Goal: Transaction & Acquisition: Purchase product/service

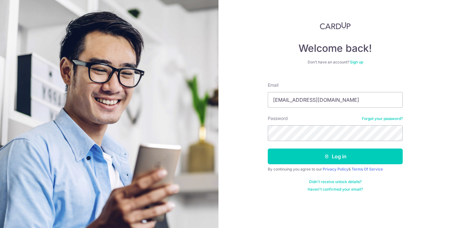
type input "[EMAIL_ADDRESS][DOMAIN_NAME]"
click at [268, 148] on button "Log in" at bounding box center [335, 156] width 135 height 16
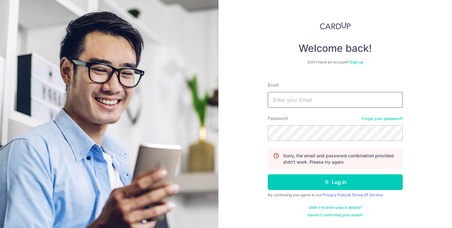
click at [347, 94] on input "Email" at bounding box center [335, 100] width 135 height 16
type input "yanjun.tan1@gmail.com"
click at [268, 174] on button "Log in" at bounding box center [335, 182] width 135 height 16
click at [359, 96] on input "Email" at bounding box center [335, 100] width 135 height 16
type input "[EMAIL_ADDRESS][DOMAIN_NAME]"
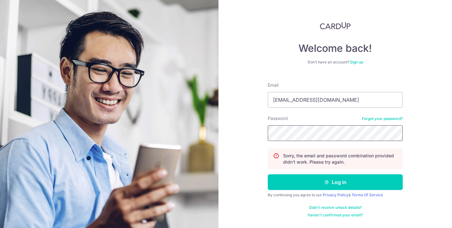
click at [268, 174] on button "Log in" at bounding box center [335, 182] width 135 height 16
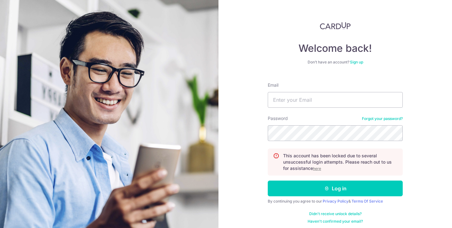
click at [380, 117] on link "Forgot your password?" at bounding box center [382, 118] width 41 height 5
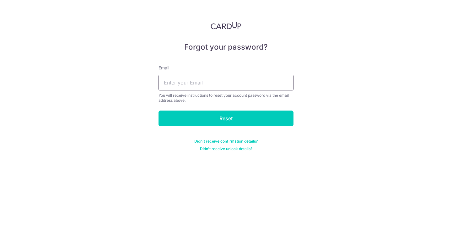
click at [255, 86] on input "text" at bounding box center [226, 83] width 135 height 16
type input "yanjun.tan1@gmail.com"
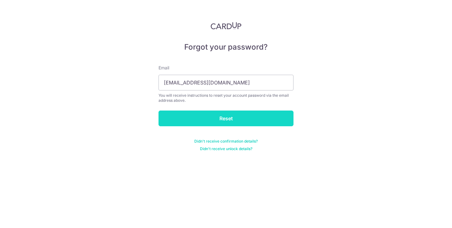
click at [232, 118] on input "Reset" at bounding box center [226, 119] width 135 height 16
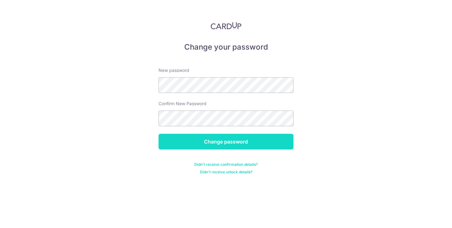
click at [257, 142] on input "Change password" at bounding box center [226, 142] width 135 height 16
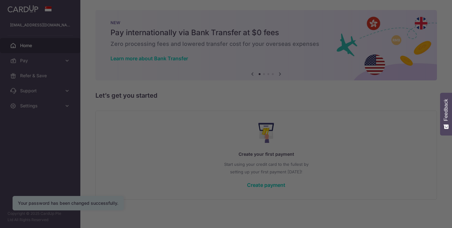
scroll to position [1, 0]
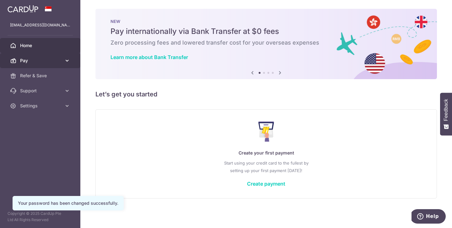
click at [50, 62] on span "Pay" at bounding box center [40, 60] width 41 height 6
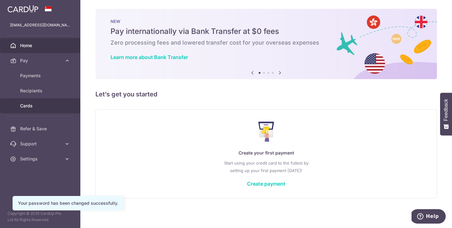
click at [34, 108] on span "Cards" at bounding box center [40, 106] width 41 height 6
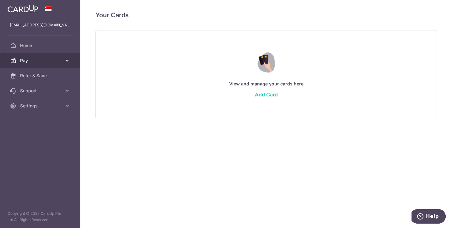
click at [62, 60] on link "Pay" at bounding box center [40, 60] width 80 height 15
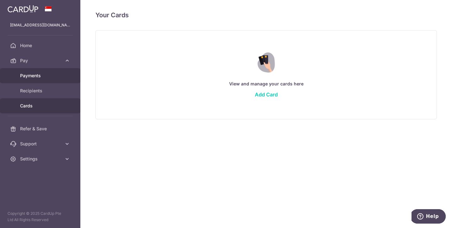
click at [51, 80] on link "Payments" at bounding box center [40, 75] width 80 height 15
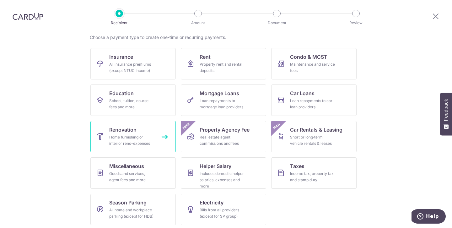
scroll to position [53, 0]
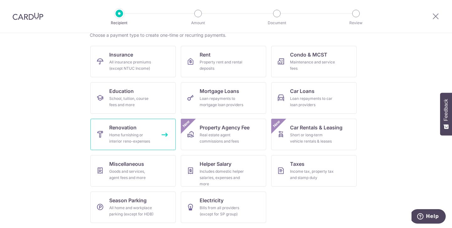
click at [154, 136] on link "Renovation Home furnishing or interior reno-expenses" at bounding box center [132, 134] width 85 height 31
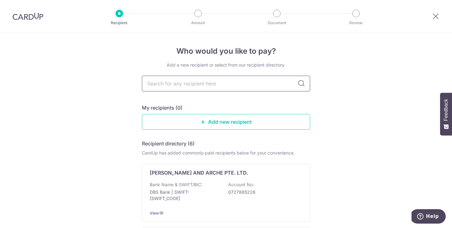
click at [254, 80] on input "text" at bounding box center [226, 84] width 168 height 16
click at [268, 81] on input "text" at bounding box center [226, 84] width 168 height 16
click at [117, 14] on div at bounding box center [120, 14] width 8 height 8
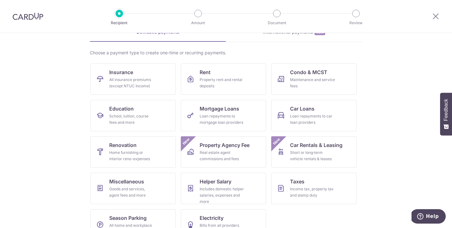
scroll to position [53, 0]
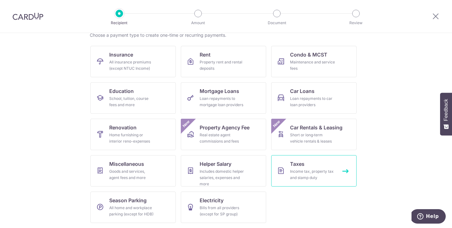
click at [290, 166] on span "Taxes" at bounding box center [297, 164] width 14 height 8
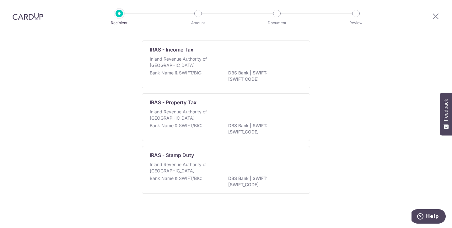
scroll to position [46, 0]
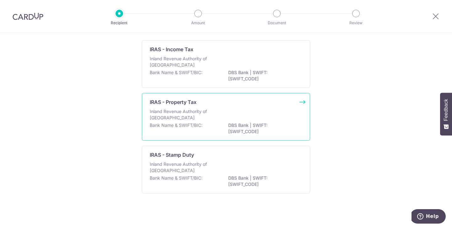
click at [232, 121] on div "Inland Revenue Authority of Singapore" at bounding box center [226, 115] width 153 height 14
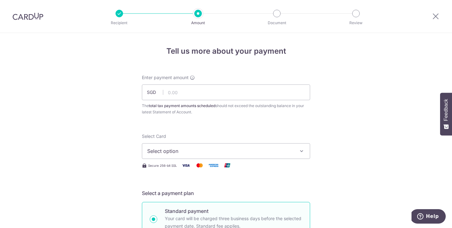
click at [217, 152] on span "Select option" at bounding box center [220, 151] width 146 height 8
click at [202, 169] on span "Add credit card" at bounding box center [232, 168] width 146 height 6
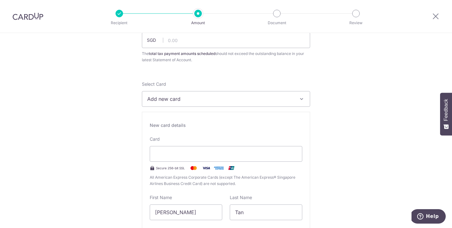
scroll to position [58, 0]
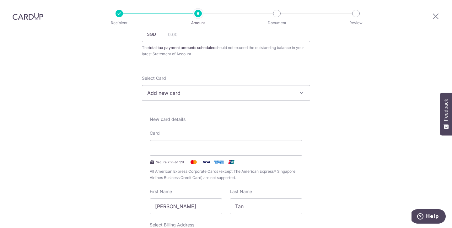
click at [157, 176] on span "All American Express Corporate Cards (except The American Express® Singapore Ai…" at bounding box center [226, 174] width 153 height 13
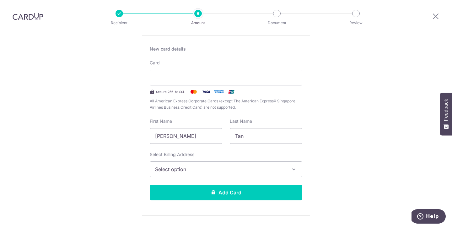
scroll to position [129, 0]
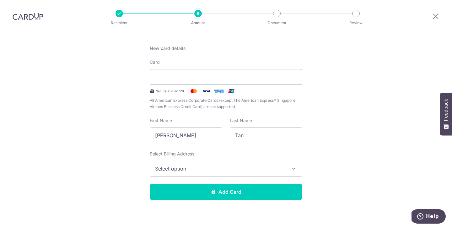
click at [272, 171] on span "Select option" at bounding box center [220, 169] width 131 height 8
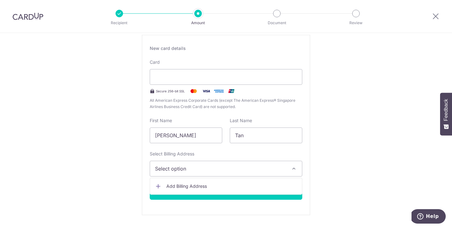
click at [243, 183] on span "Add Billing Address" at bounding box center [231, 186] width 131 height 6
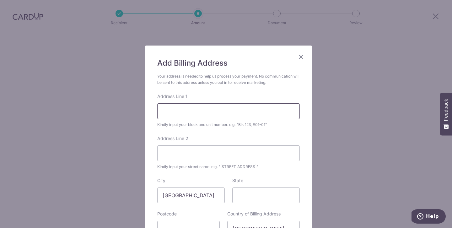
click at [214, 108] on input "Address Line 1" at bounding box center [228, 111] width 143 height 16
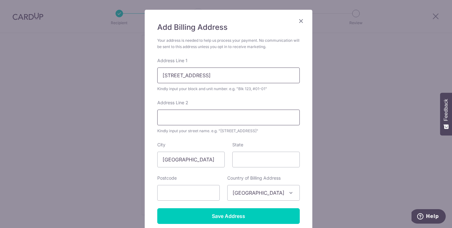
scroll to position [45, 0]
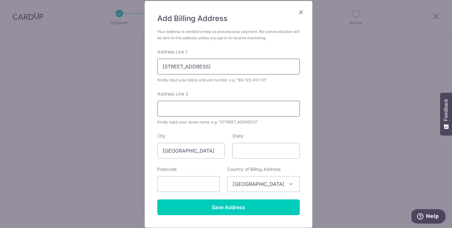
type input "673B Jurong West St 65"
click at [214, 110] on input "Address Line 2" at bounding box center [228, 109] width 143 height 16
type input "#09-14"
click at [246, 160] on form "Your address is needed to help us process your payment. No communication will b…" at bounding box center [228, 122] width 143 height 186
click at [247, 151] on input "State" at bounding box center [265, 151] width 67 height 16
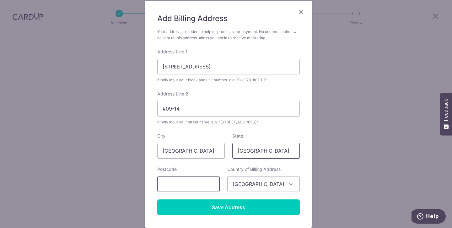
type input "[GEOGRAPHIC_DATA]"
click at [196, 181] on input "text" at bounding box center [188, 184] width 62 height 16
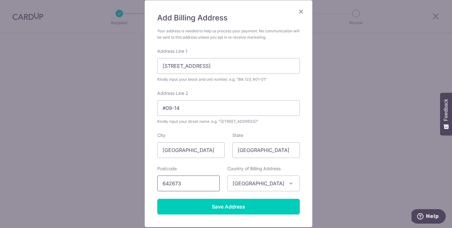
scroll to position [47, 0]
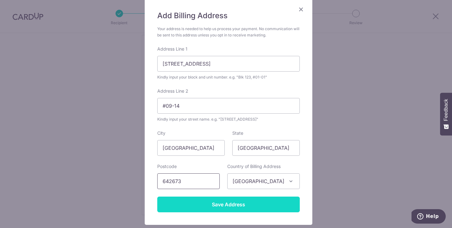
type input "642673"
click at [248, 208] on input "Save Address" at bounding box center [228, 205] width 143 height 16
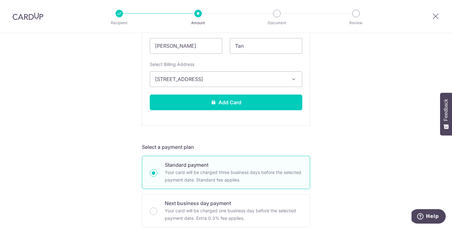
scroll to position [213, 0]
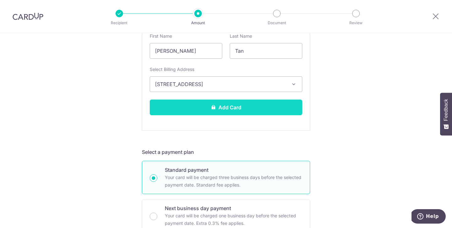
click at [263, 107] on button "Add Card" at bounding box center [226, 108] width 153 height 16
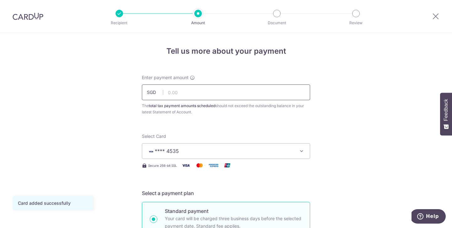
click at [267, 93] on input "text" at bounding box center [226, 92] width 168 height 16
type input "486.71"
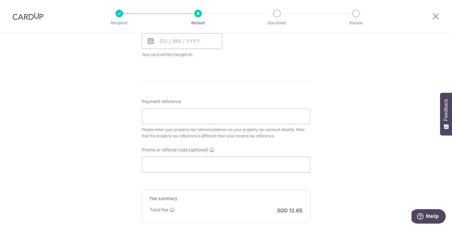
scroll to position [314, 0]
click at [245, 119] on input "Payment reference" at bounding box center [226, 116] width 168 height 16
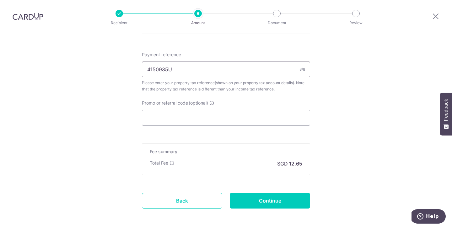
scroll to position [385, 0]
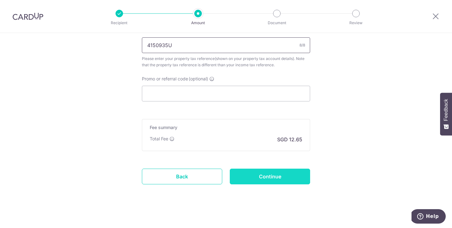
type input "4150935U"
click at [283, 173] on input "Continue" at bounding box center [270, 177] width 80 height 16
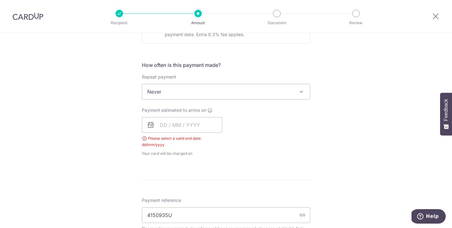
scroll to position [221, 0]
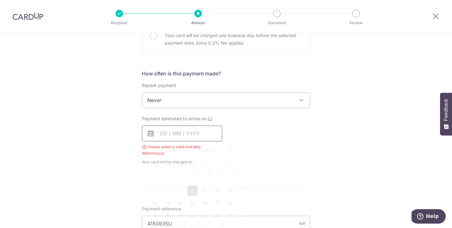
click at [197, 136] on input "text" at bounding box center [182, 134] width 80 height 16
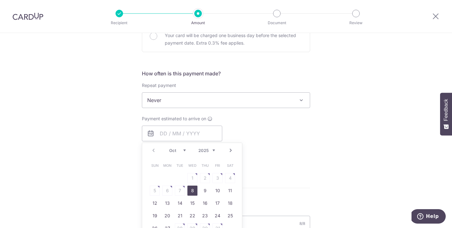
click at [188, 191] on link "8" at bounding box center [192, 191] width 10 height 10
type input "[DATE]"
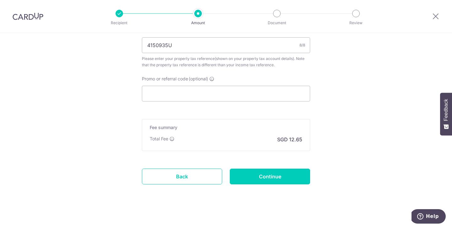
scroll to position [413, 0]
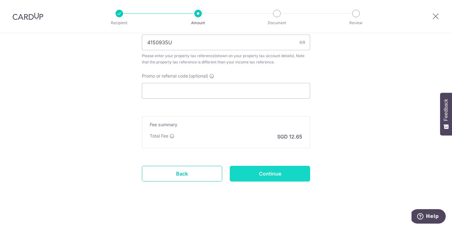
click at [277, 167] on input "Continue" at bounding box center [270, 174] width 80 height 16
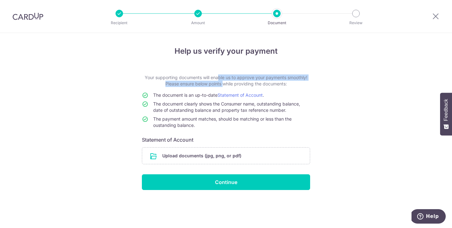
drag, startPoint x: 202, startPoint y: 80, endPoint x: 221, endPoint y: 84, distance: 19.8
click at [221, 84] on p "Your supporting documents will enable us to approve your payments smoothly! Ple…" at bounding box center [226, 80] width 168 height 13
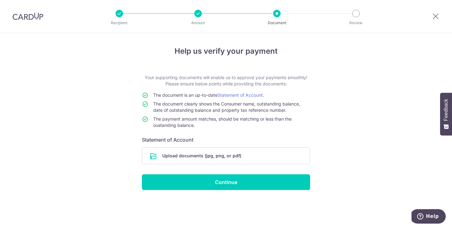
click at [231, 84] on p "Your supporting documents will enable us to approve your payments smoothly! Ple…" at bounding box center [226, 80] width 168 height 13
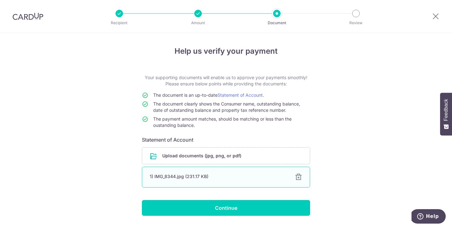
click at [298, 176] on div at bounding box center [299, 177] width 8 height 8
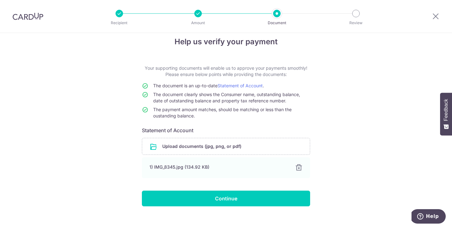
scroll to position [11, 0]
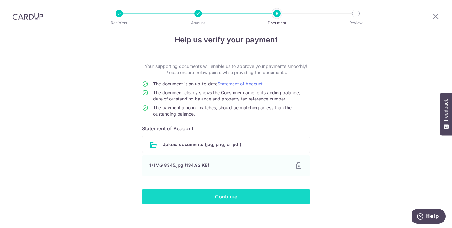
click at [240, 195] on input "Continue" at bounding box center [226, 197] width 168 height 16
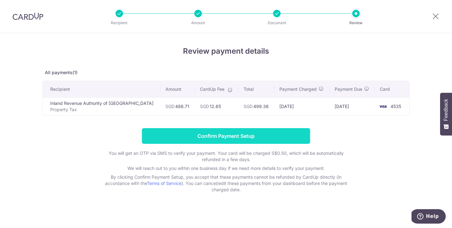
click at [260, 139] on input "Confirm Payment Setup" at bounding box center [226, 136] width 168 height 16
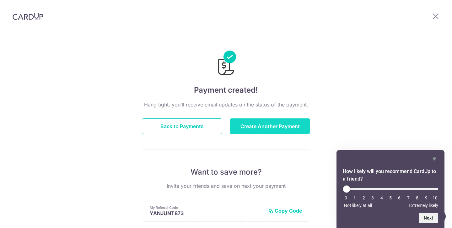
click at [256, 125] on button "Create Another Payment" at bounding box center [270, 126] width 80 height 16
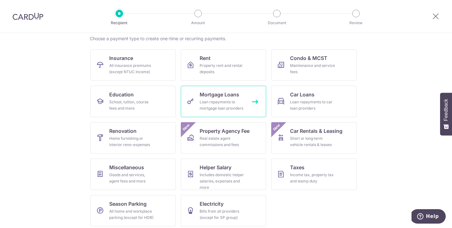
scroll to position [50, 0]
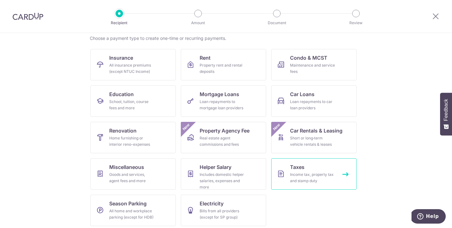
click at [283, 172] on icon at bounding box center [281, 174] width 8 height 8
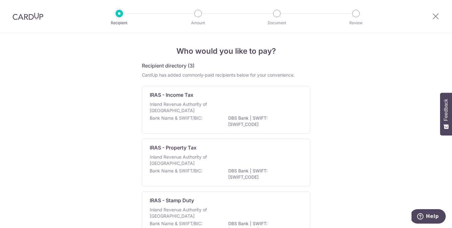
click at [193, 107] on p "Inland Revenue Authority of Singapore" at bounding box center [183, 107] width 67 height 13
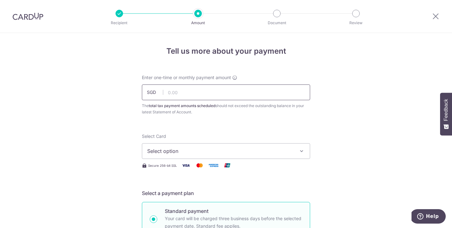
click at [279, 96] on input "text" at bounding box center [226, 92] width 168 height 16
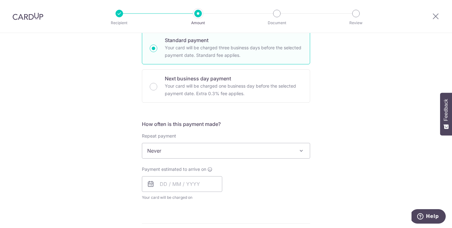
scroll to position [172, 0]
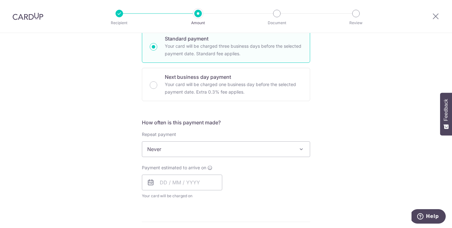
click at [295, 150] on span "Never" at bounding box center [226, 149] width 168 height 15
click at [340, 152] on div "Tell us more about your payment Enter one-time or monthly payment amount SGD Th…" at bounding box center [226, 152] width 452 height 583
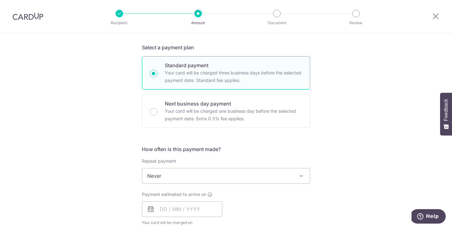
scroll to position [129, 0]
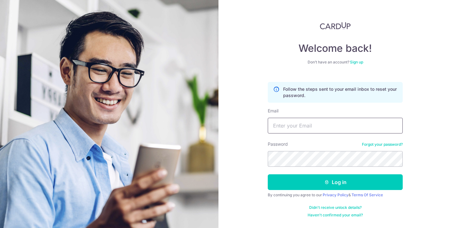
click at [305, 126] on input "Email" at bounding box center [335, 126] width 135 height 16
type input "[EMAIL_ADDRESS][DOMAIN_NAME]"
click at [268, 174] on button "Log in" at bounding box center [335, 182] width 135 height 16
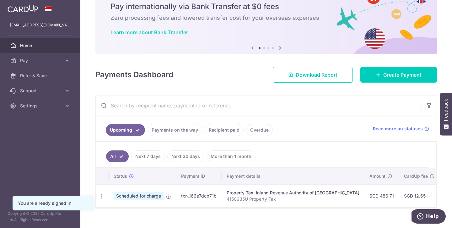
scroll to position [40, 0]
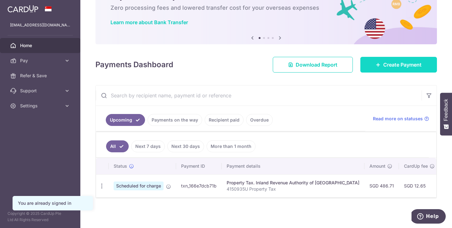
click at [384, 61] on span "Create Payment" at bounding box center [402, 65] width 38 height 8
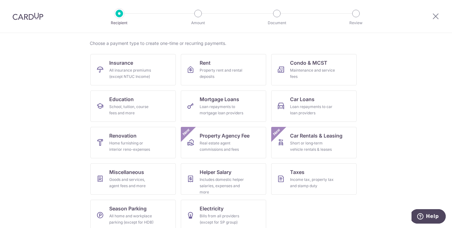
scroll to position [53, 0]
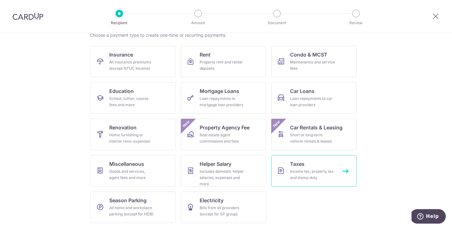
click at [307, 172] on div "Income tax, property tax and stamp duty" at bounding box center [312, 174] width 45 height 13
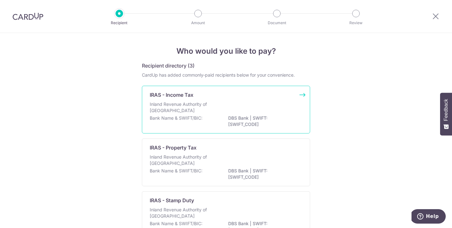
click at [222, 105] on div "Inland Revenue Authority of Singapore" at bounding box center [226, 108] width 153 height 14
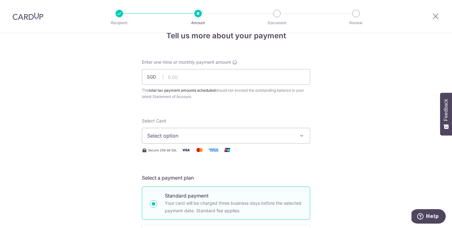
scroll to position [18, 0]
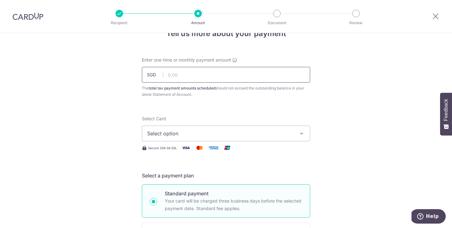
click at [201, 76] on input "text" at bounding box center [226, 75] width 168 height 16
type input "227.19"
click at [233, 134] on span "Select option" at bounding box center [220, 134] width 146 height 8
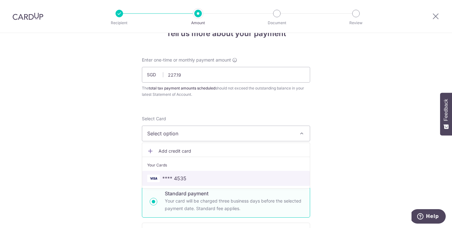
click at [208, 171] on link "**** 4535" at bounding box center [226, 178] width 168 height 15
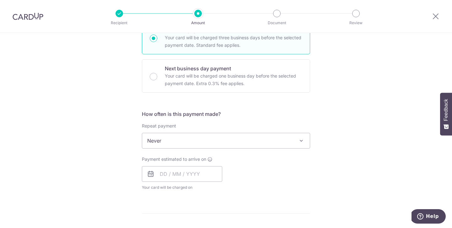
scroll to position [187, 0]
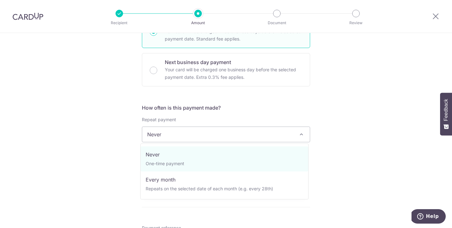
click at [262, 136] on span "Never" at bounding box center [226, 134] width 168 height 15
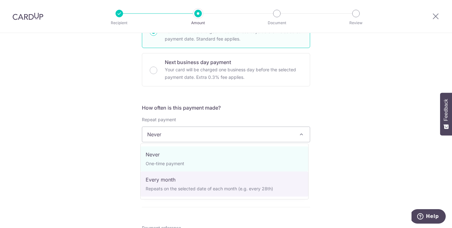
select select "3"
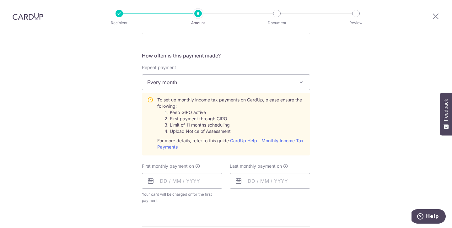
scroll to position [240, 0]
drag, startPoint x: 180, startPoint y: 117, endPoint x: 213, endPoint y: 116, distance: 32.7
click at [213, 116] on li "First payment through GIRO" at bounding box center [237, 118] width 135 height 6
click at [216, 120] on li "First payment through GIRO" at bounding box center [237, 118] width 135 height 6
click at [183, 182] on input "text" at bounding box center [182, 180] width 80 height 16
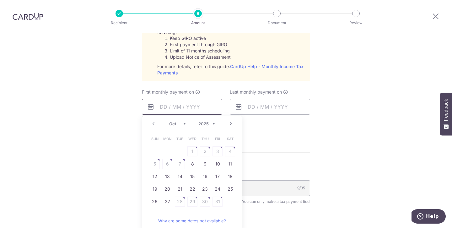
scroll to position [308, 0]
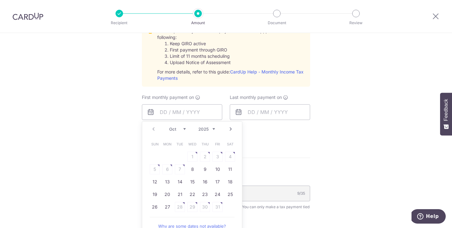
click at [228, 128] on link "Next" at bounding box center [231, 129] width 8 height 8
click at [191, 181] on link "12" at bounding box center [192, 182] width 10 height 10
type input "[DATE]"
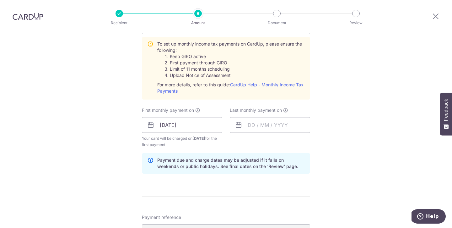
scroll to position [294, 0]
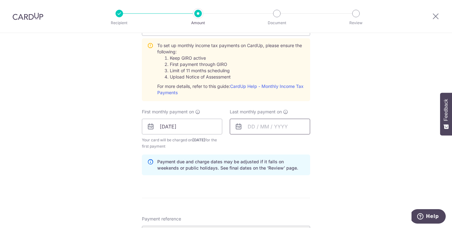
click at [275, 129] on input "text" at bounding box center [270, 127] width 80 height 16
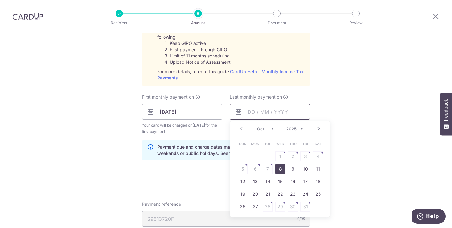
scroll to position [309, 0]
click at [315, 127] on link "Next" at bounding box center [319, 128] width 8 height 8
click at [316, 130] on link "Next" at bounding box center [319, 128] width 8 height 8
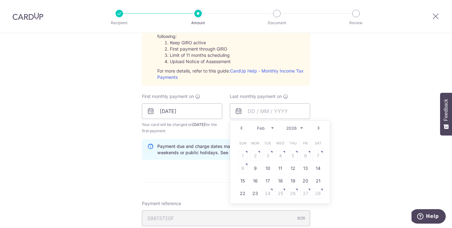
click at [316, 130] on link "Next" at bounding box center [319, 128] width 8 height 8
click at [290, 168] on link "12" at bounding box center [293, 168] width 10 height 10
type input "[DATE]"
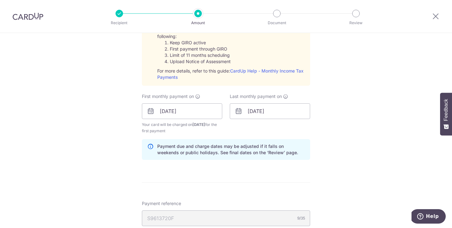
click at [357, 148] on div "Tell us more about your payment Enter one-time or monthly payment amount SGD 22…" at bounding box center [226, 64] width 452 height 680
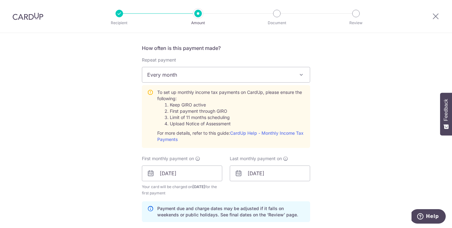
scroll to position [485, 0]
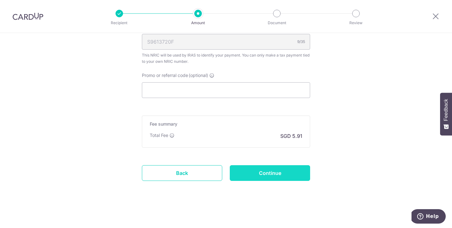
click at [280, 173] on input "Continue" at bounding box center [270, 173] width 80 height 16
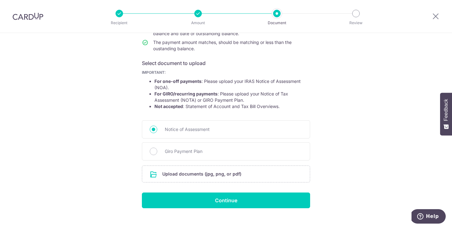
scroll to position [81, 0]
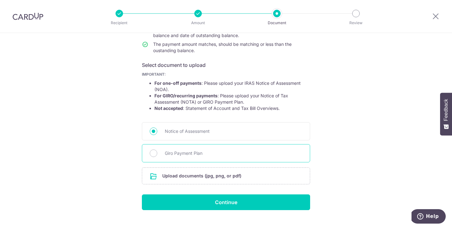
click at [238, 158] on div "Giro Payment Plan" at bounding box center [226, 153] width 168 height 18
click at [159, 151] on div "Giro Payment Plan" at bounding box center [226, 153] width 168 height 18
click at [150, 152] on input "Giro Payment Plan" at bounding box center [154, 153] width 8 height 8
radio input "true"
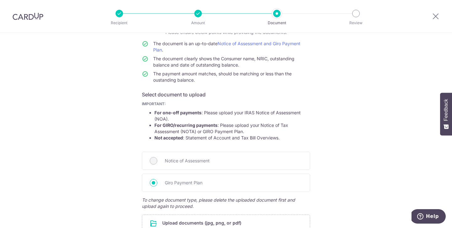
scroll to position [136, 0]
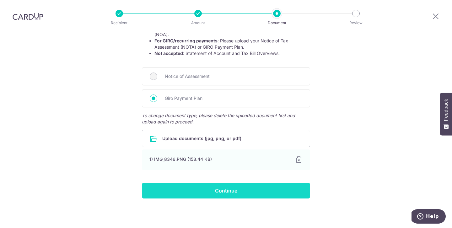
click at [263, 193] on input "Continue" at bounding box center [226, 191] width 168 height 16
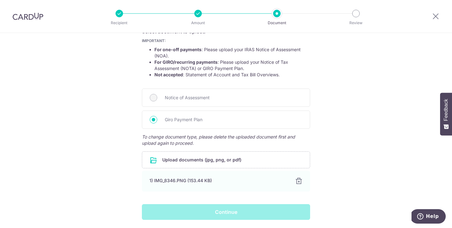
scroll to position [89, 0]
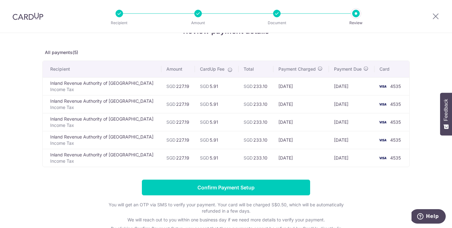
scroll to position [23, 0]
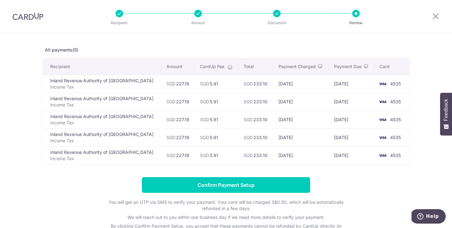
drag, startPoint x: 329, startPoint y: 84, endPoint x: 341, endPoint y: 85, distance: 12.6
click at [341, 85] on td "12/11/2025" at bounding box center [352, 84] width 46 height 18
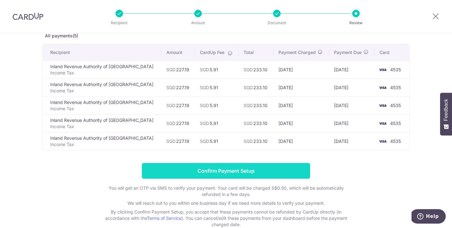
click at [281, 166] on input "Confirm Payment Setup" at bounding box center [226, 171] width 168 height 16
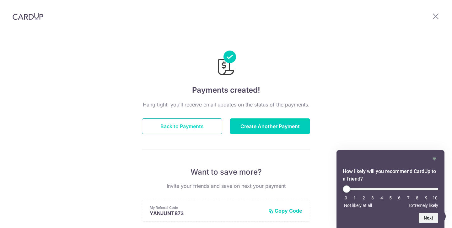
click at [187, 123] on button "Back to Payments" at bounding box center [182, 126] width 80 height 16
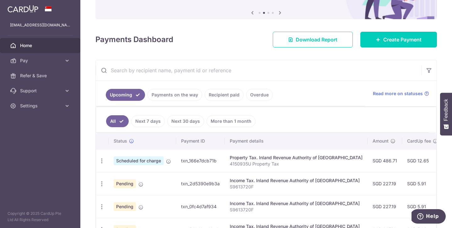
scroll to position [74, 0]
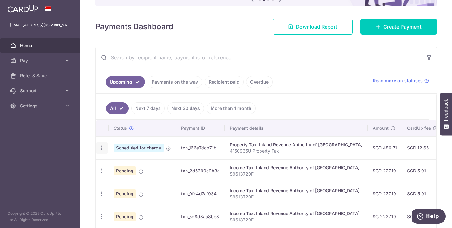
click at [102, 148] on icon "button" at bounding box center [102, 148] width 7 height 7
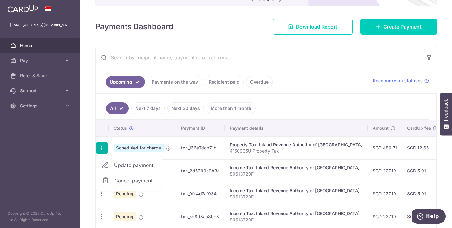
click at [261, 148] on p "4150935U Property Tax" at bounding box center [296, 151] width 133 height 6
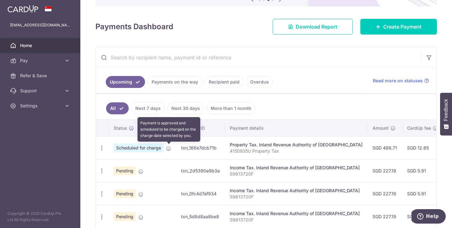
click at [170, 149] on icon at bounding box center [168, 148] width 5 height 5
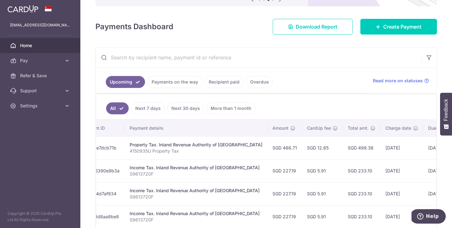
scroll to position [0, 82]
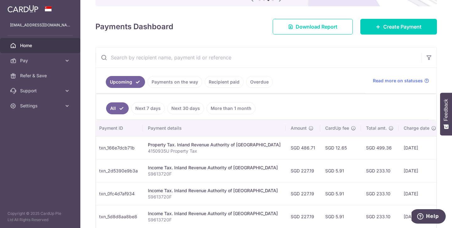
click at [150, 109] on link "Next 7 days" at bounding box center [148, 108] width 34 height 12
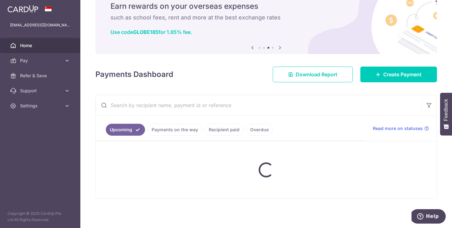
scroll to position [40, 0]
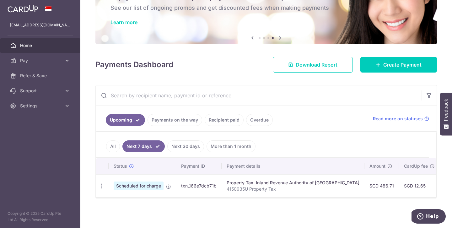
click at [114, 145] on link "All" at bounding box center [113, 146] width 14 height 12
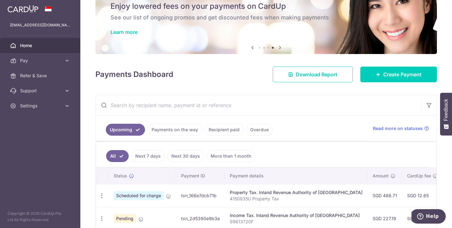
scroll to position [28, 0]
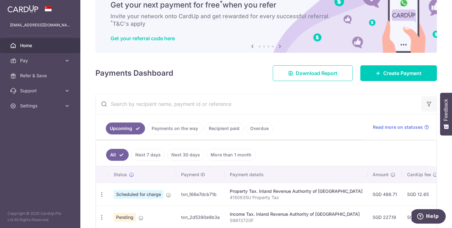
click at [428, 104] on icon "button" at bounding box center [429, 104] width 6 height 6
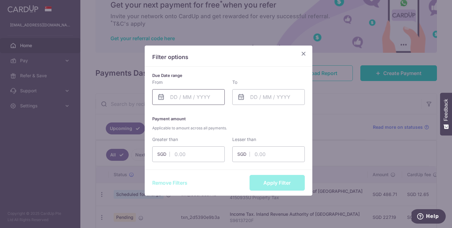
click at [190, 98] on input "text" at bounding box center [188, 97] width 73 height 16
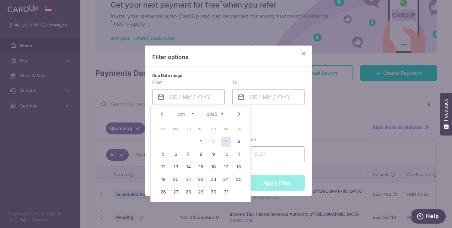
click at [228, 142] on link "3" at bounding box center [226, 142] width 10 height 10
type input "[DATE]"
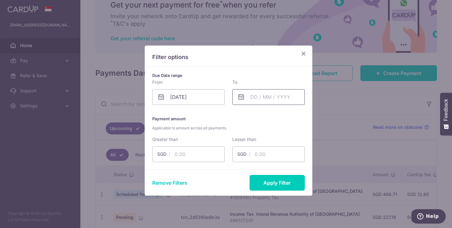
click at [276, 94] on input "text" at bounding box center [268, 97] width 73 height 16
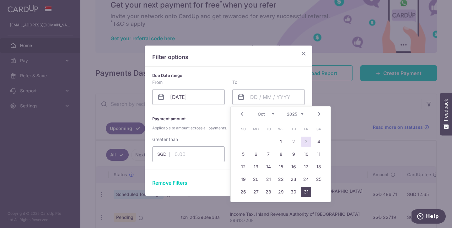
click at [304, 192] on link "31" at bounding box center [306, 192] width 10 height 10
type input "[DATE]"
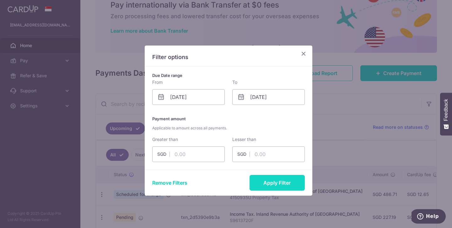
click at [268, 184] on button "Apply Filter" at bounding box center [277, 183] width 55 height 16
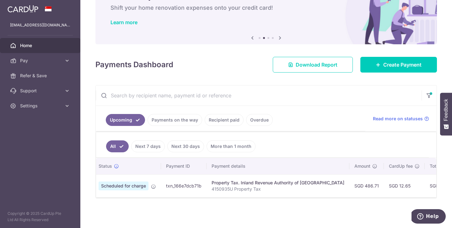
scroll to position [0, 14]
click at [44, 103] on span "Settings" at bounding box center [40, 106] width 41 height 6
click at [30, 136] on span "Logout" at bounding box center [40, 136] width 41 height 6
